Goal: Book appointment/travel/reservation

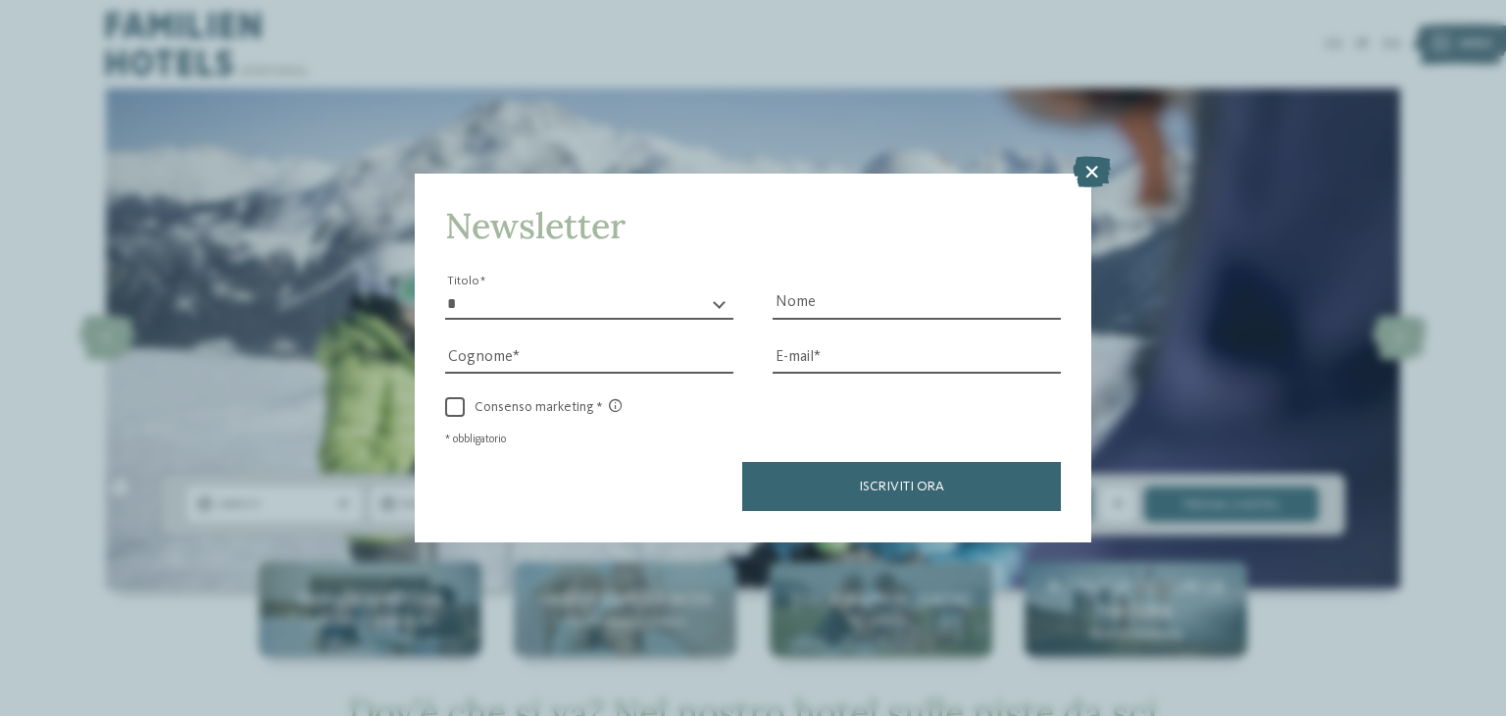
click at [1084, 172] on icon at bounding box center [1092, 172] width 38 height 31
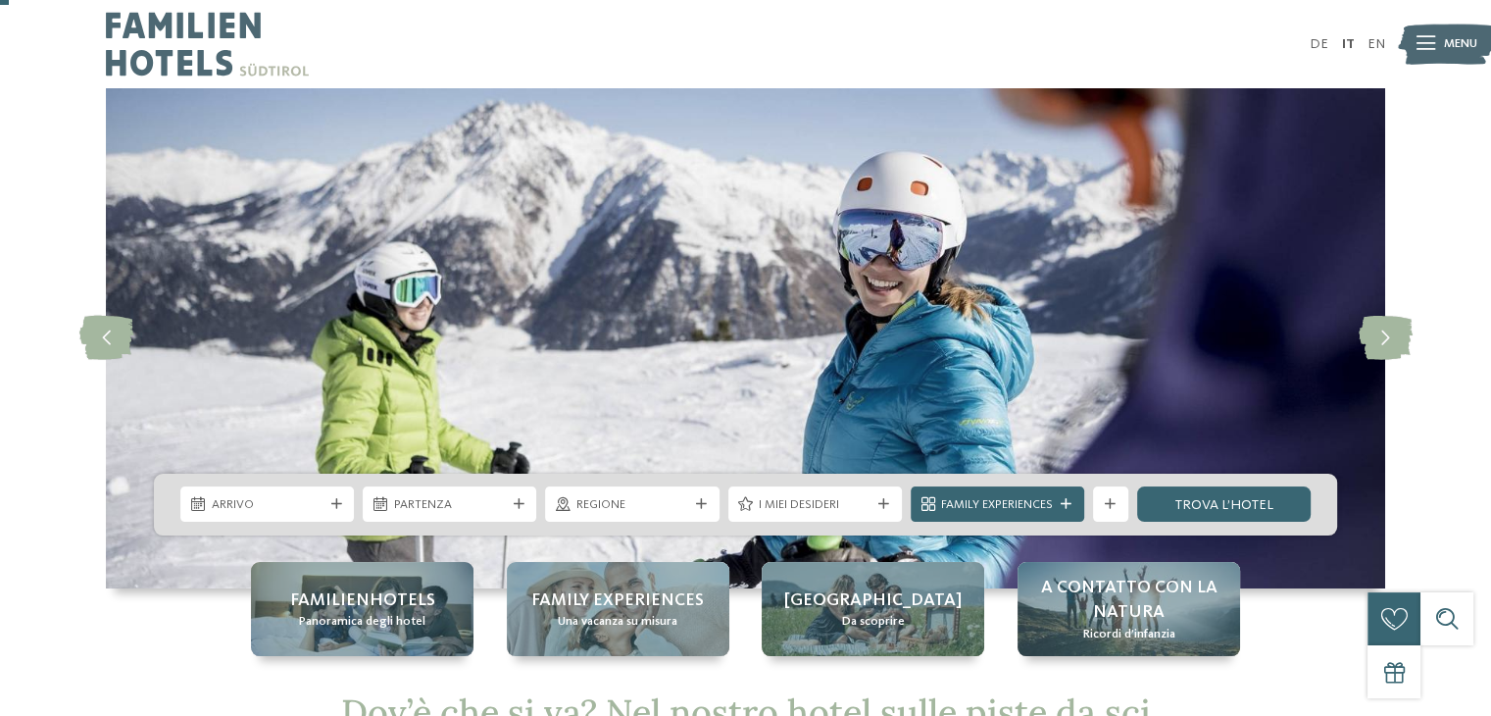
scroll to position [196, 0]
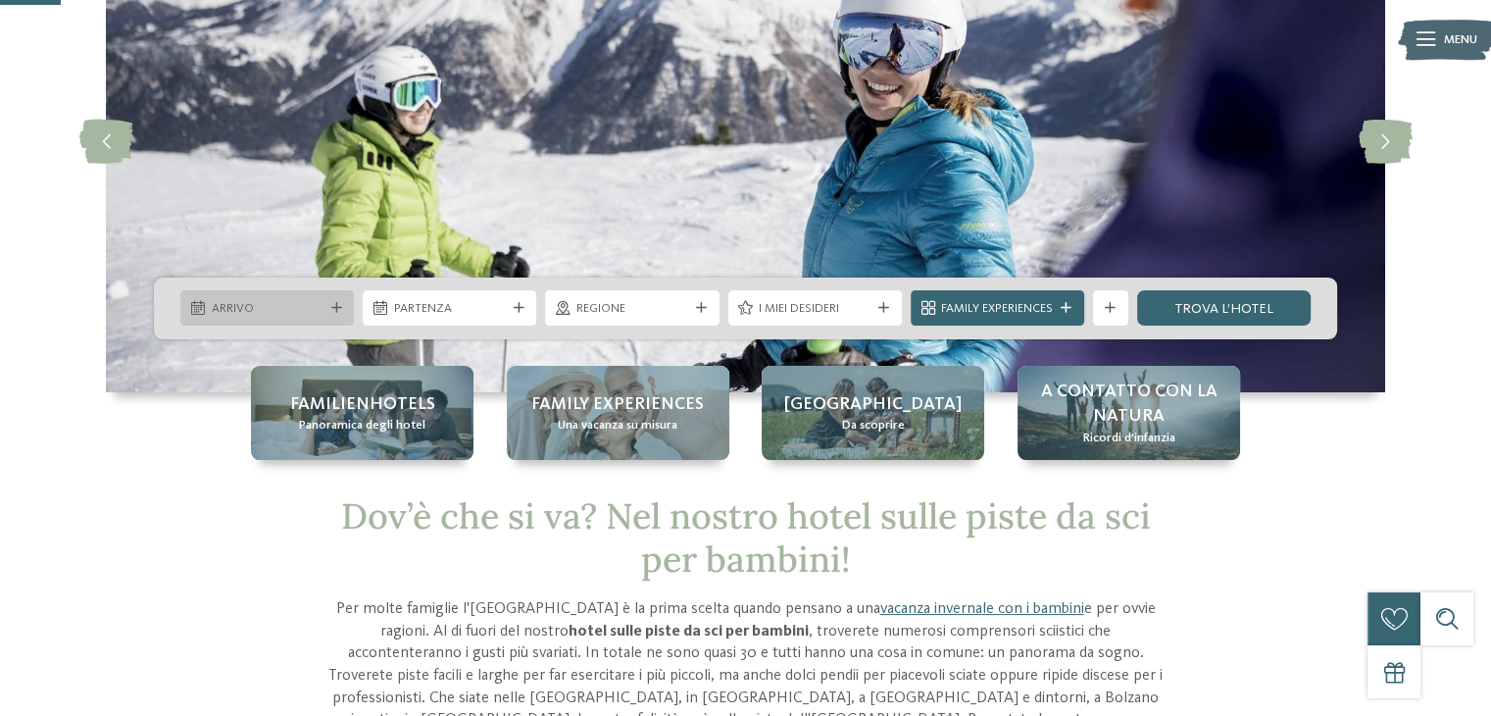
click at [292, 318] on div "Arrivo" at bounding box center [267, 307] width 174 height 35
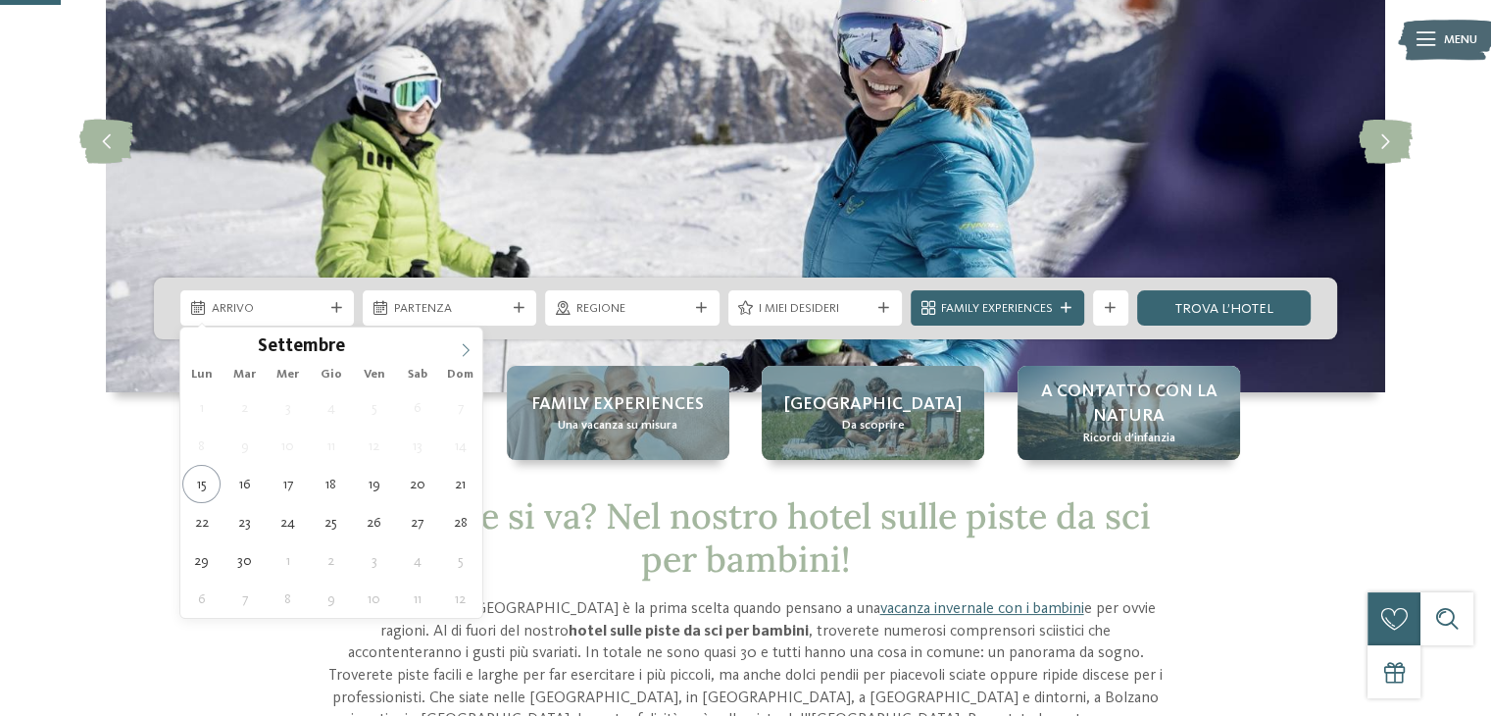
click at [462, 350] on icon at bounding box center [466, 350] width 14 height 14
click at [463, 346] on icon at bounding box center [466, 350] width 14 height 14
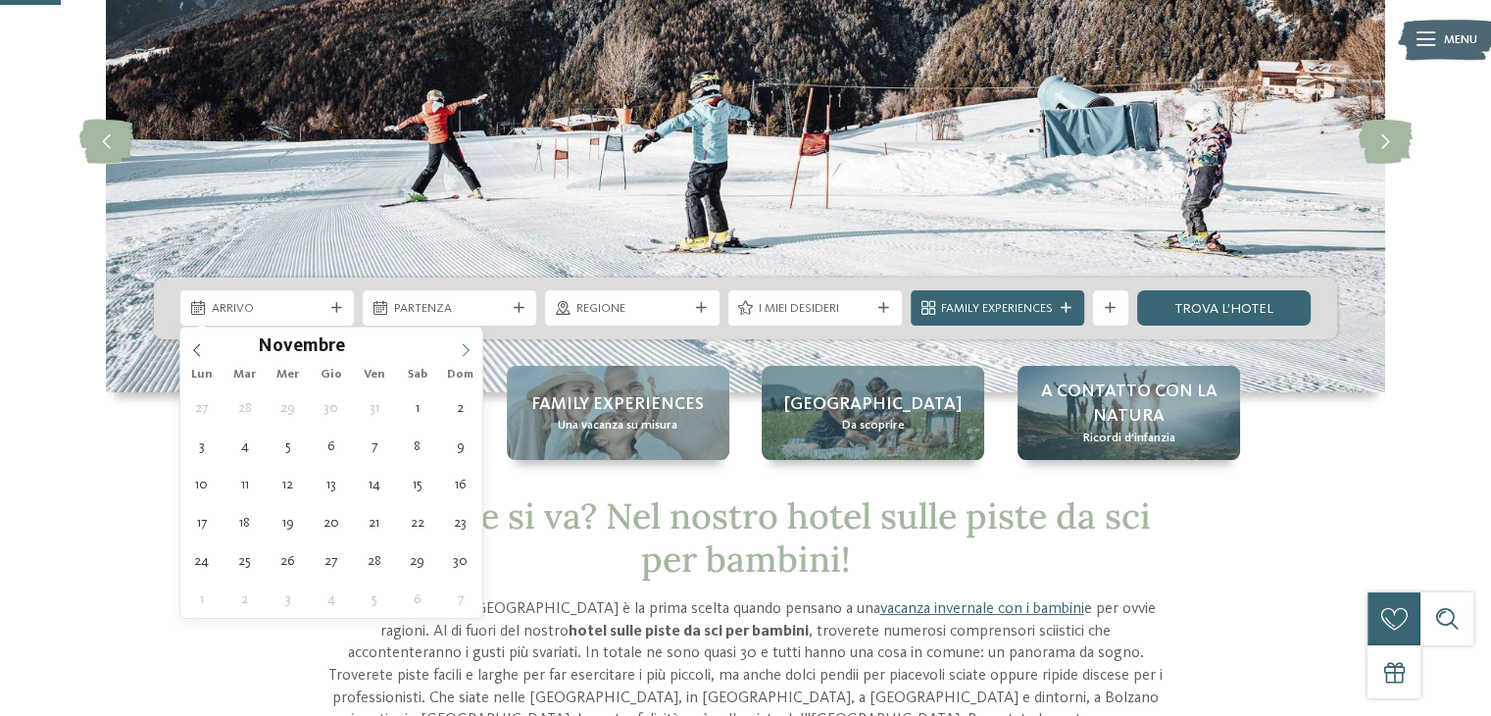
click at [464, 343] on icon at bounding box center [466, 350] width 14 height 14
type div "[DATE]"
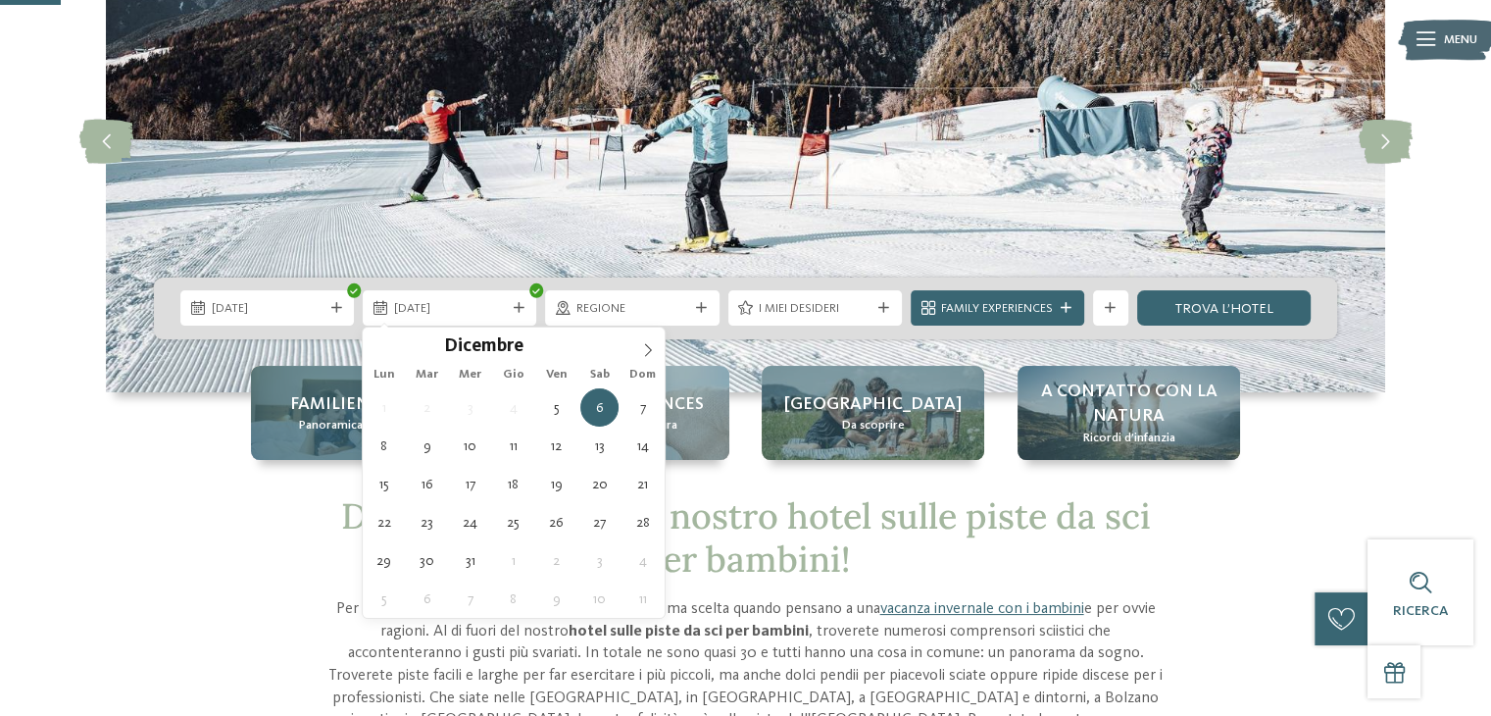
type div "[DATE]"
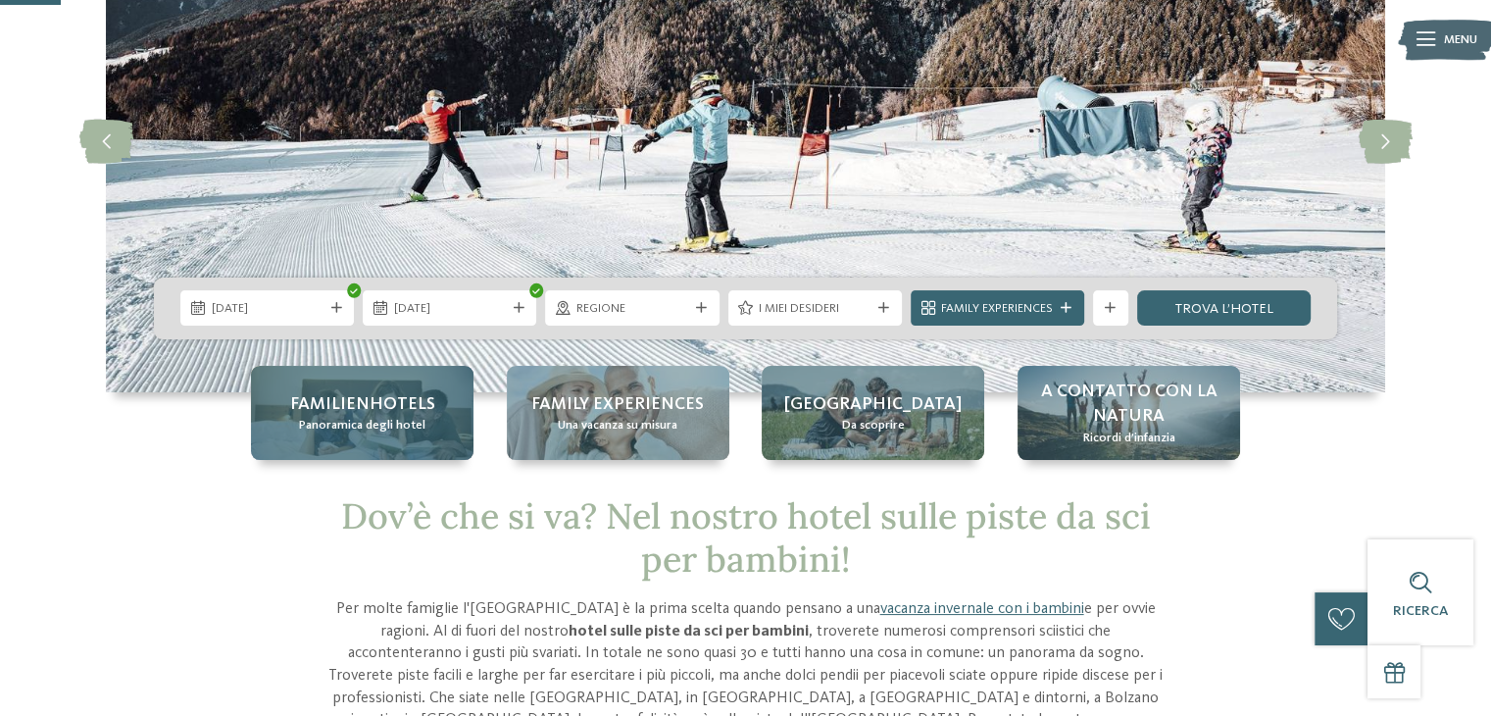
drag, startPoint x: 375, startPoint y: 444, endPoint x: 385, endPoint y: 434, distance: 14.6
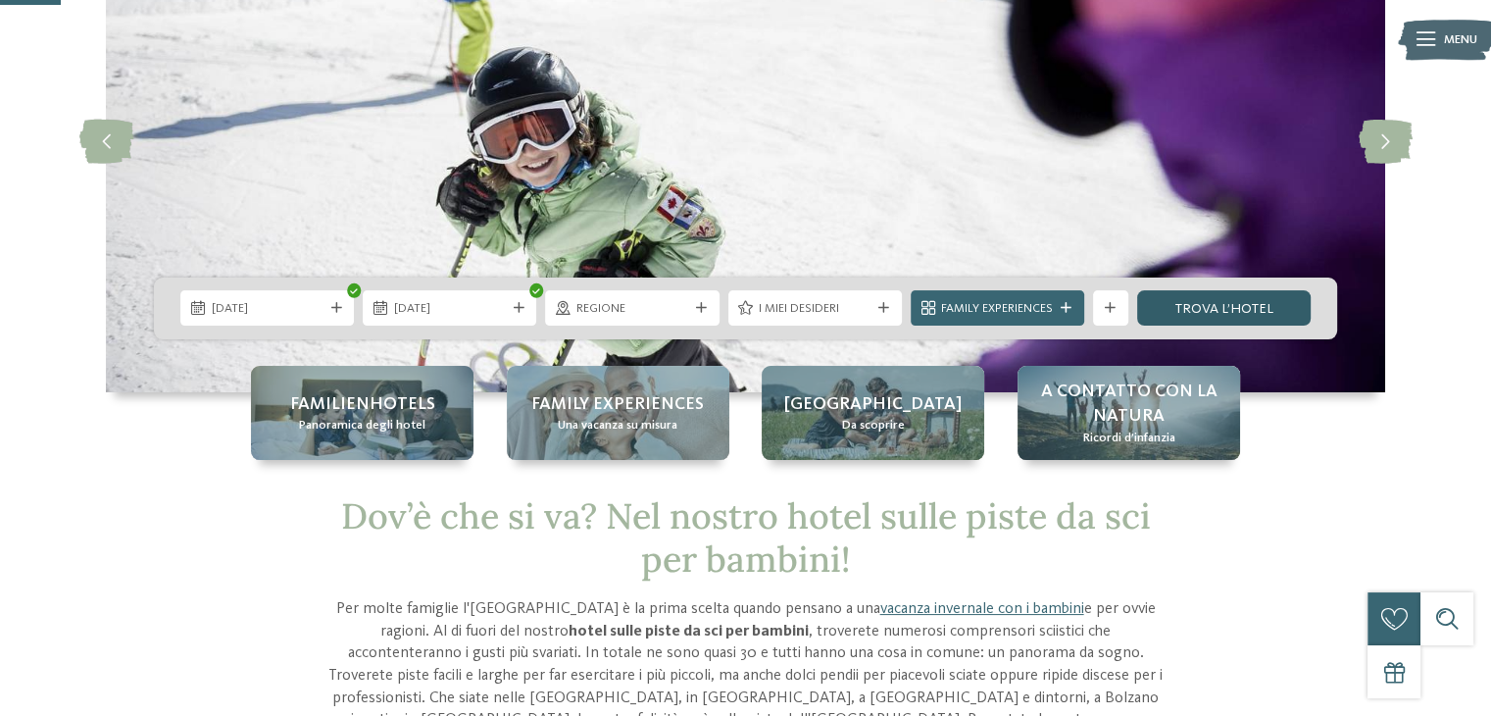
drag, startPoint x: 1229, startPoint y: 299, endPoint x: 1219, endPoint y: 300, distance: 9.9
click at [1228, 299] on link "trova l’hotel" at bounding box center [1224, 307] width 174 height 35
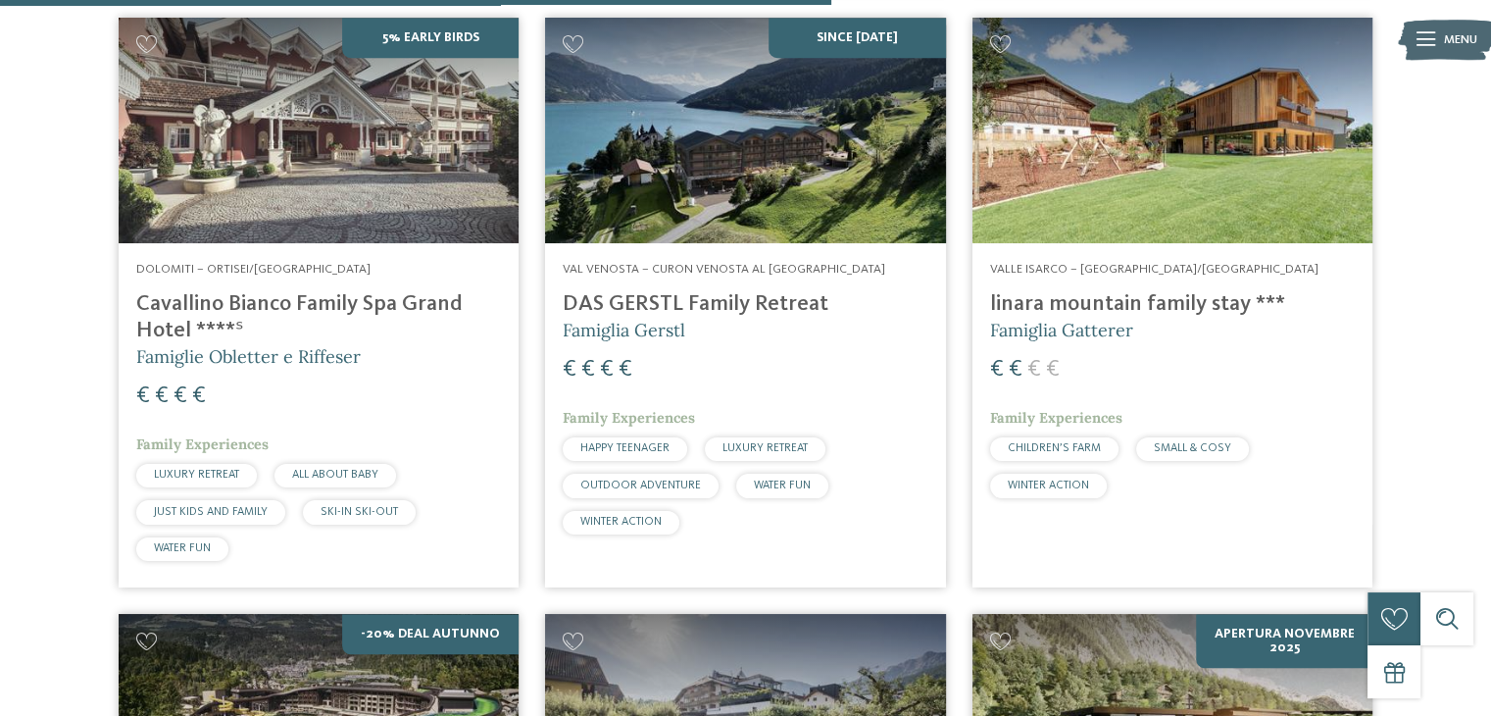
scroll to position [1744, 0]
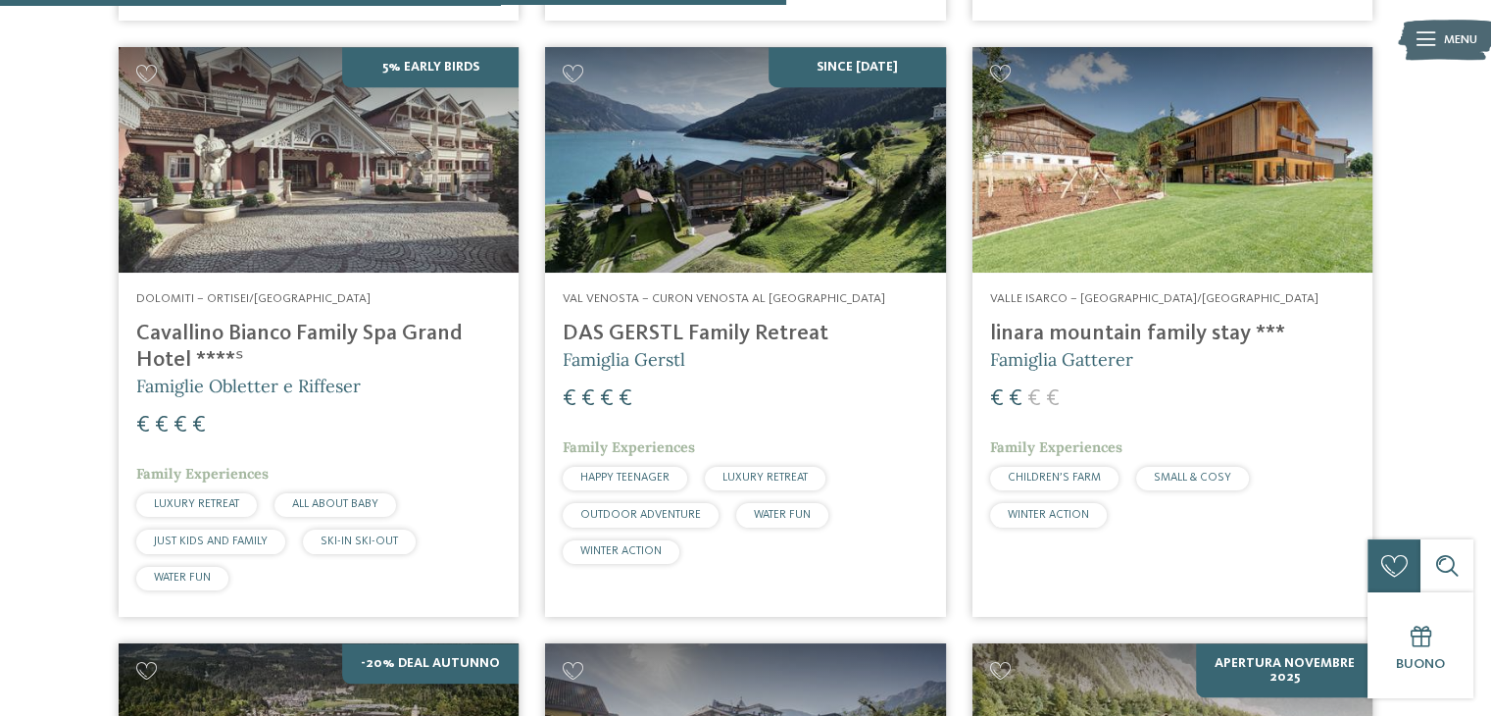
click at [1112, 152] on img at bounding box center [1173, 160] width 400 height 226
